Goal: Use online tool/utility: Utilize a website feature to perform a specific function

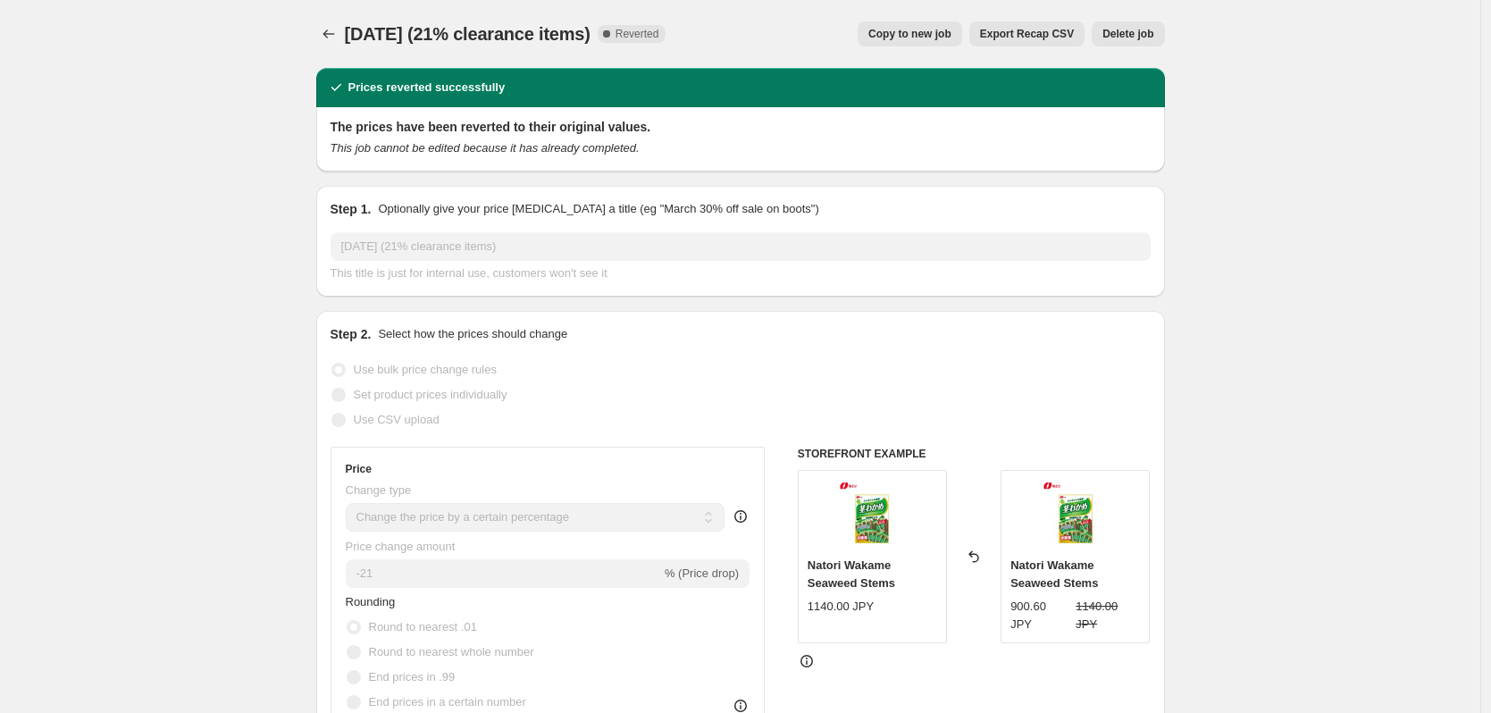
select select "percentage"
select select "collection"
click at [940, 34] on span "Copy to new job" at bounding box center [909, 34] width 83 height 14
select select "percentage"
select select "collection"
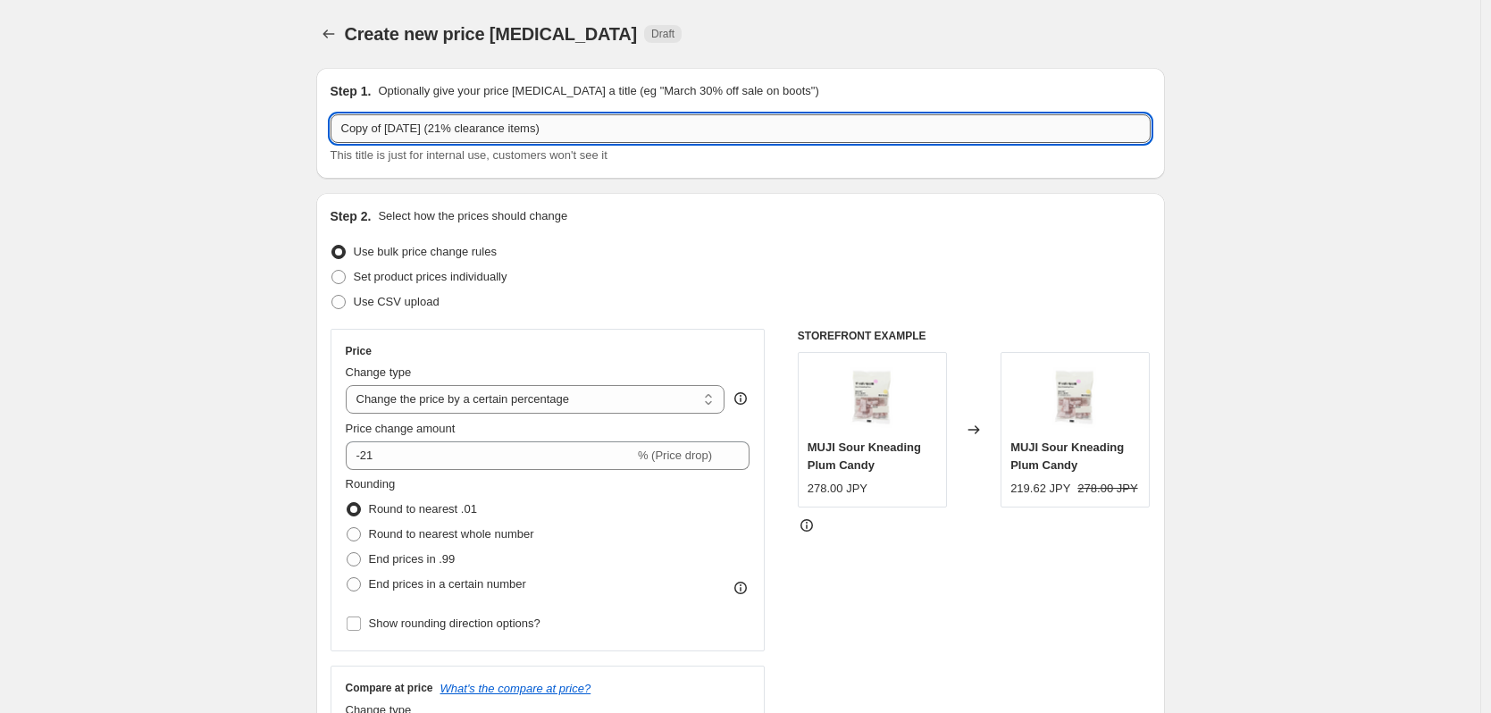
click at [399, 130] on input "Copy of 9/29/2025 (21% clearance items)" at bounding box center [741, 128] width 820 height 29
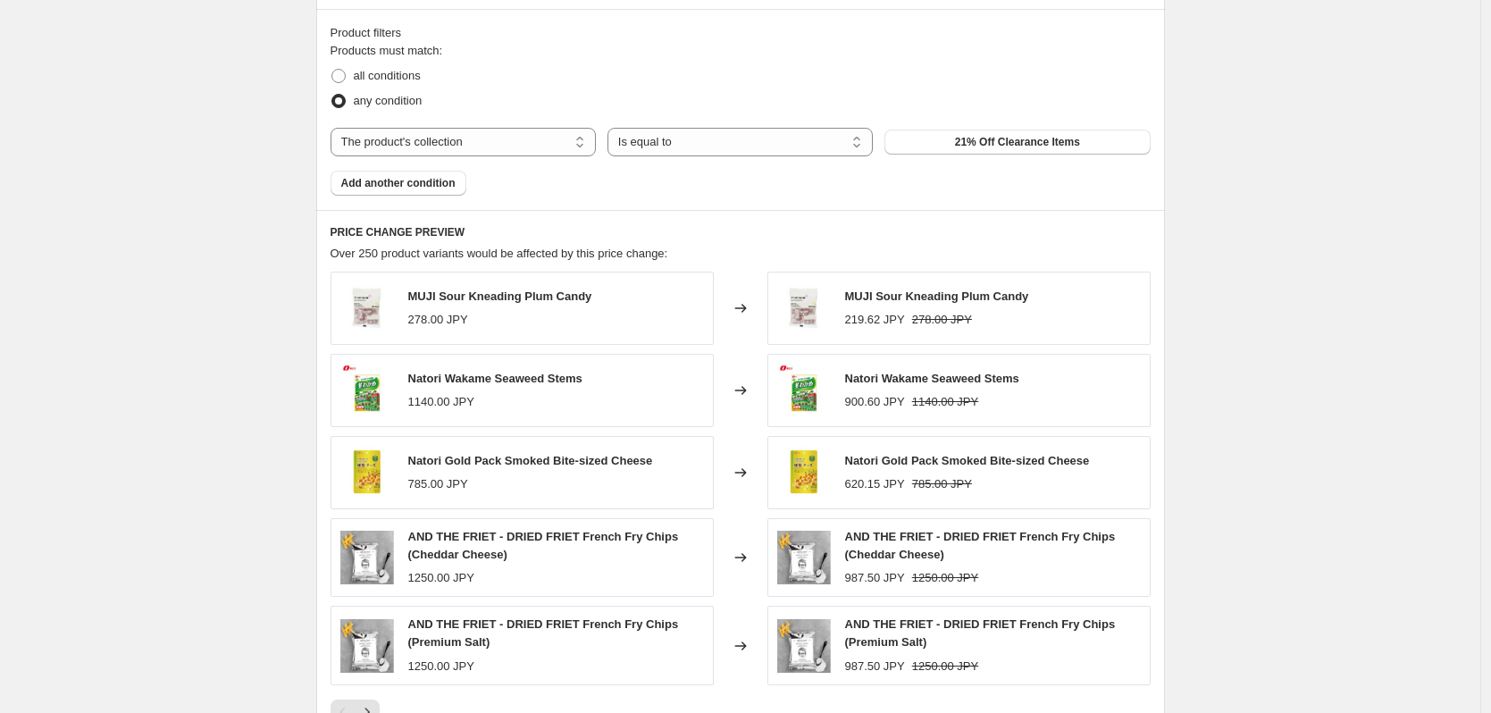
scroll to position [1285, 0]
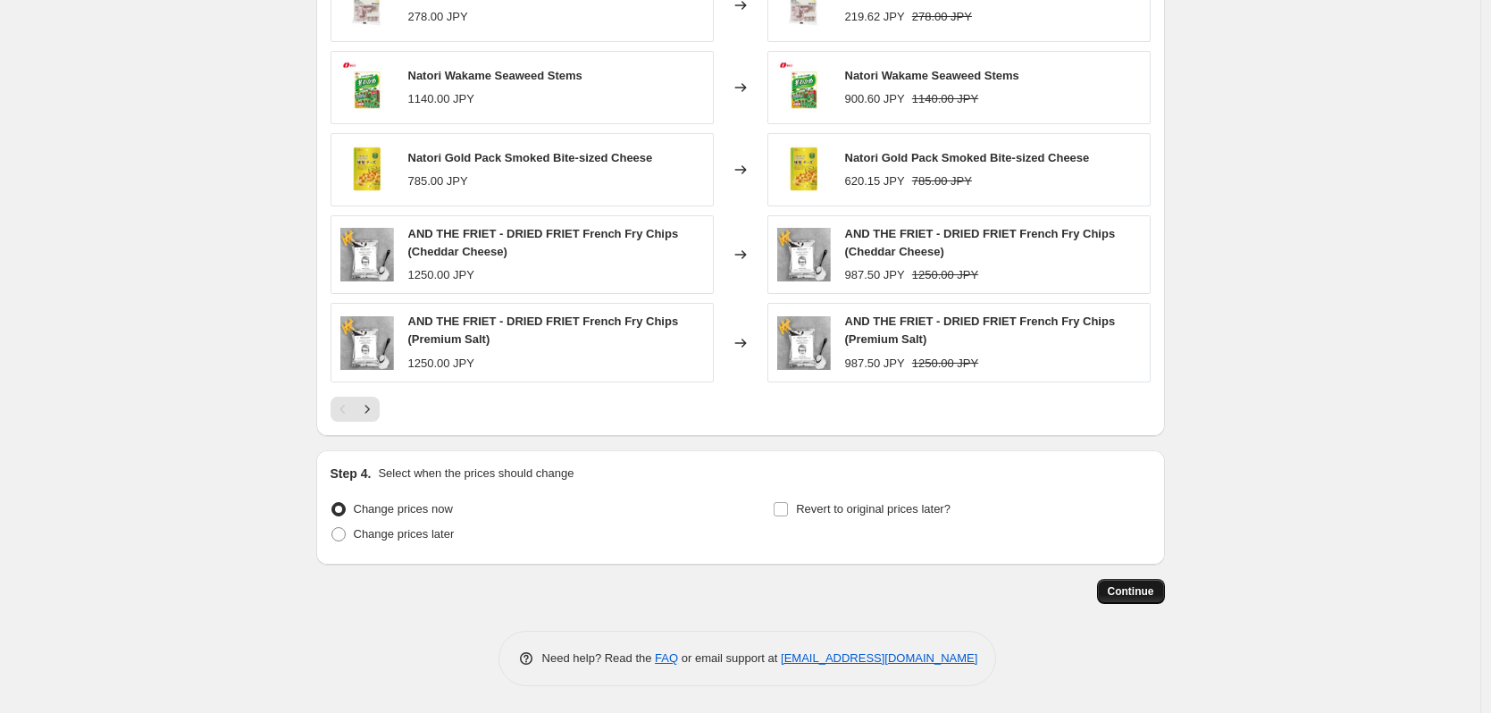
type input "Copy of [DATE] (21% clearance items)"
click at [1134, 595] on span "Continue" at bounding box center [1131, 591] width 46 height 14
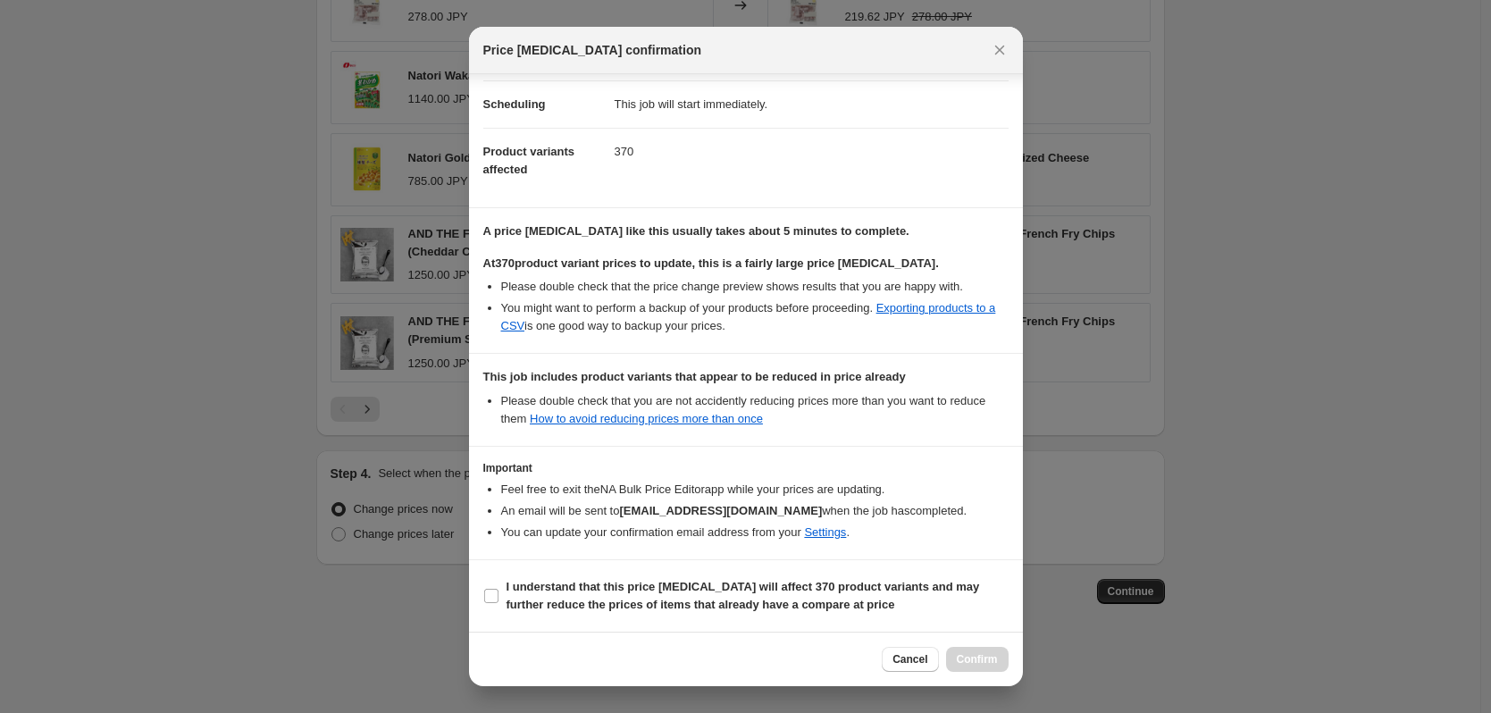
scroll to position [155, 0]
click at [491, 585] on label "I understand that this price change job will affect 370 product variants and ma…" at bounding box center [745, 595] width 525 height 43
click at [491, 589] on input "I understand that this price change job will affect 370 product variants and ma…" at bounding box center [491, 596] width 14 height 14
checkbox input "true"
click at [981, 662] on span "Confirm" at bounding box center [977, 659] width 41 height 14
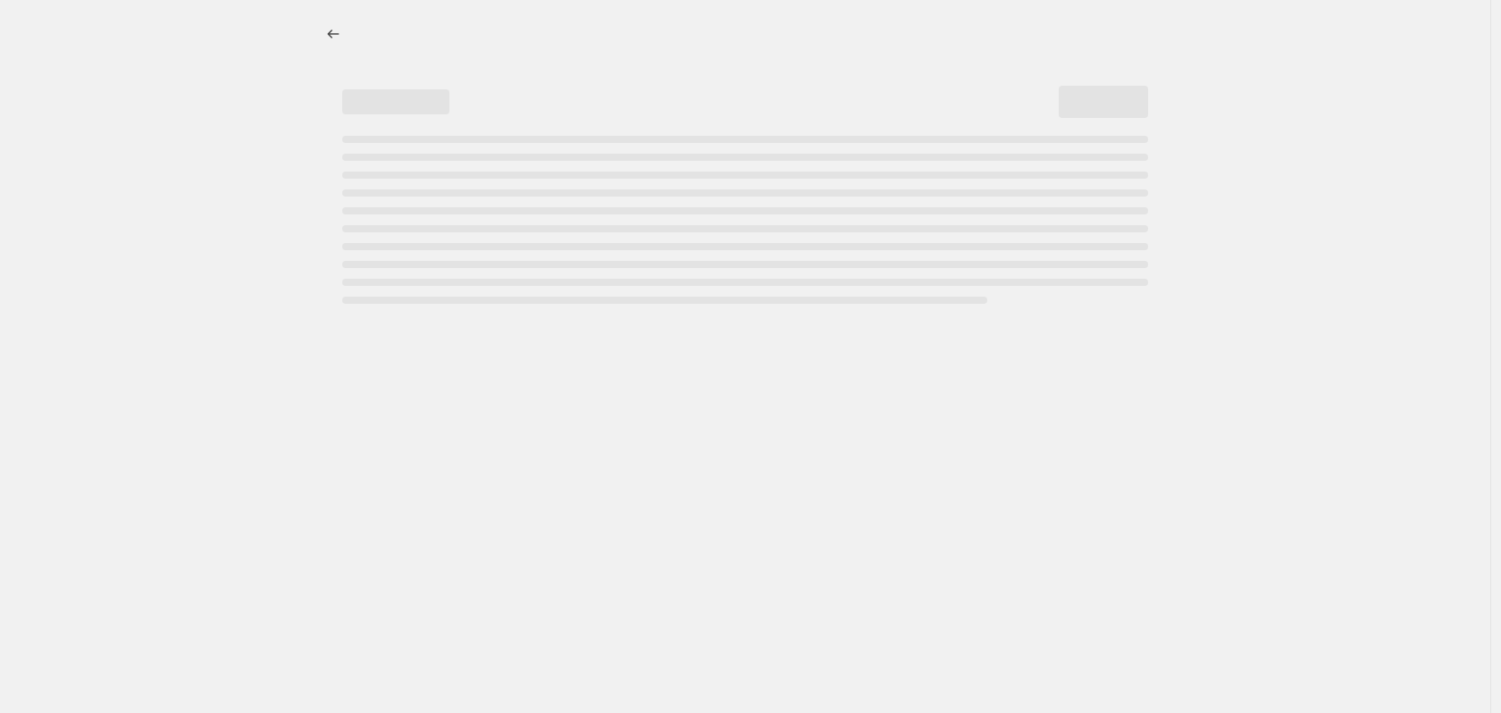
select select "percentage"
select select "collection"
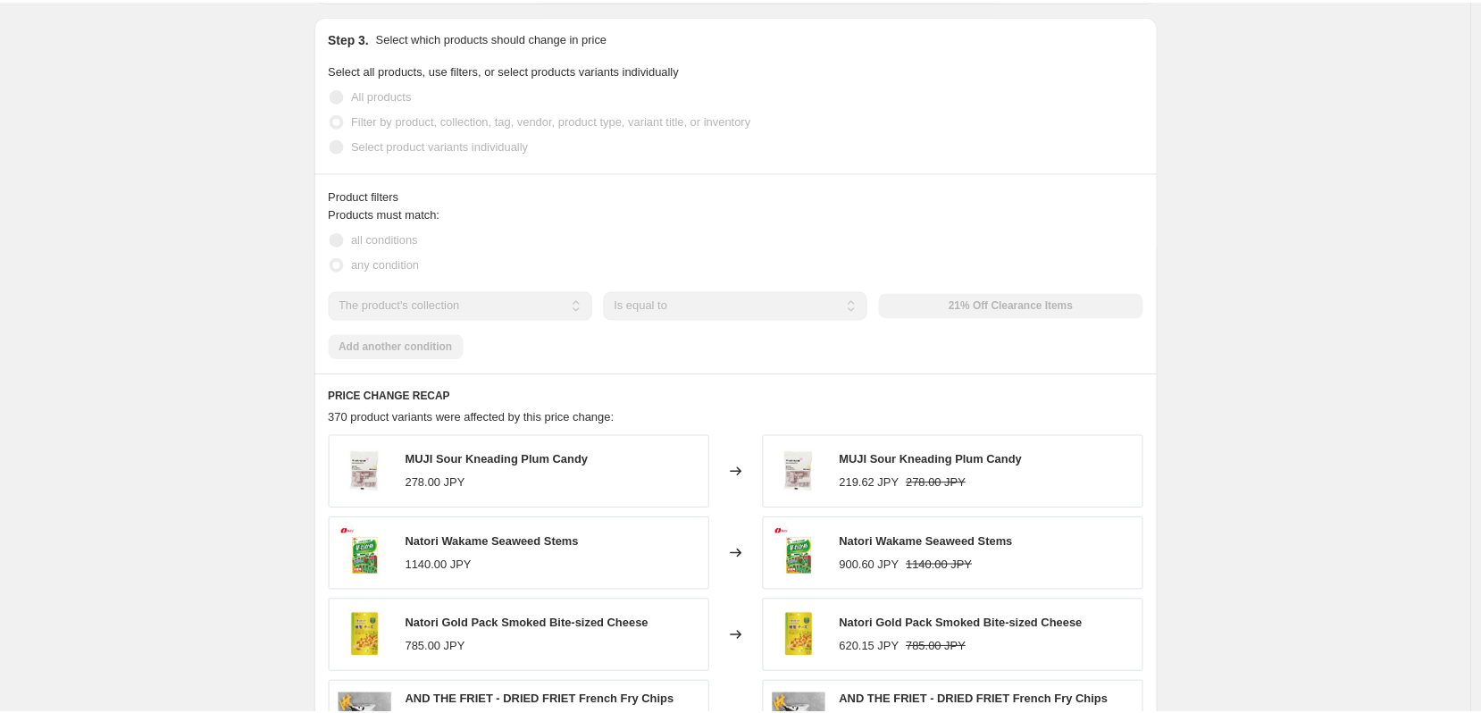
scroll to position [880, 0]
